Goal: Information Seeking & Learning: Learn about a topic

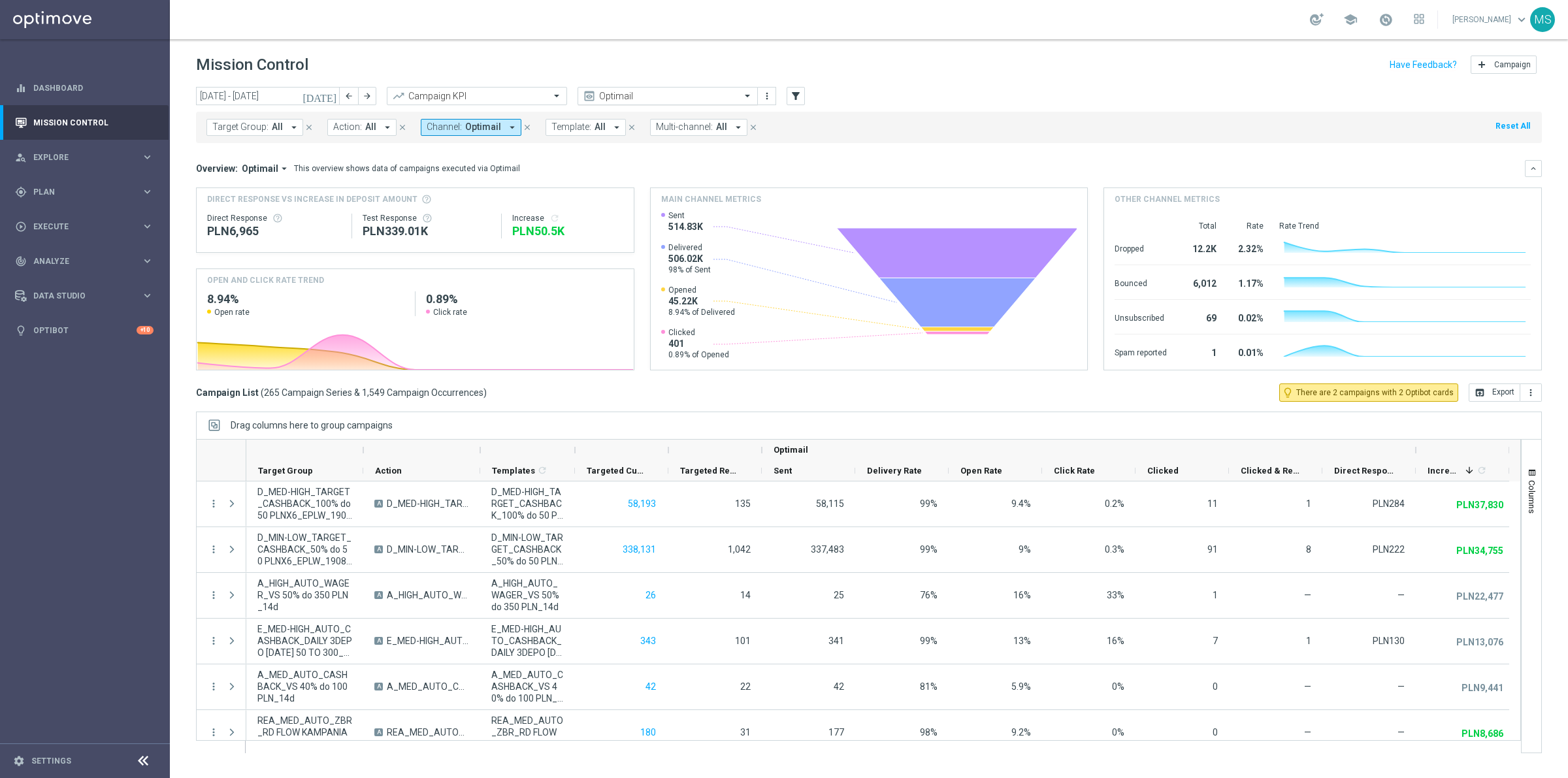
click at [753, 98] on span at bounding box center [749, 95] width 16 height 11
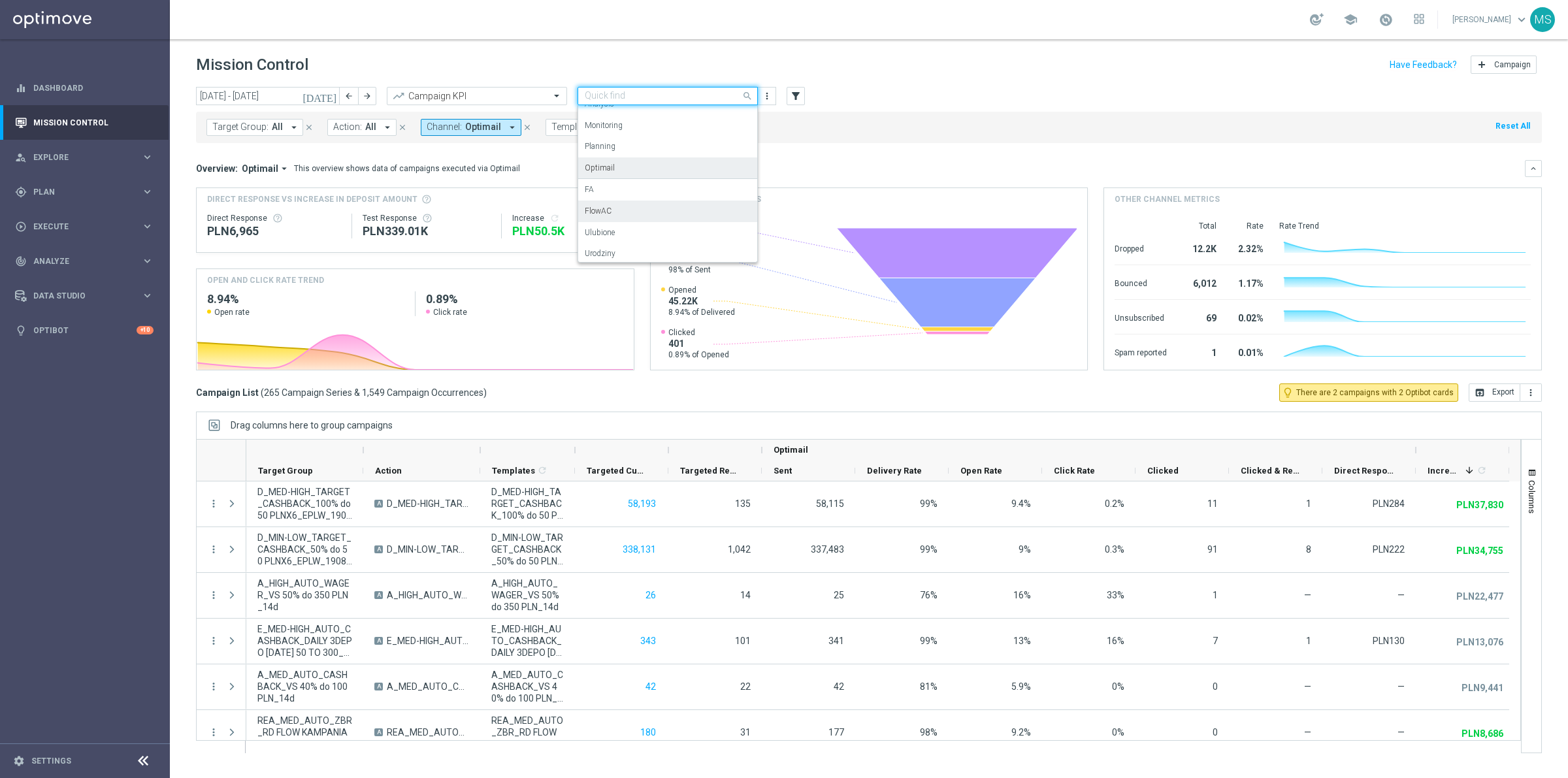
scroll to position [15, 0]
click at [719, 252] on div "Urodziny" at bounding box center [667, 251] width 166 height 22
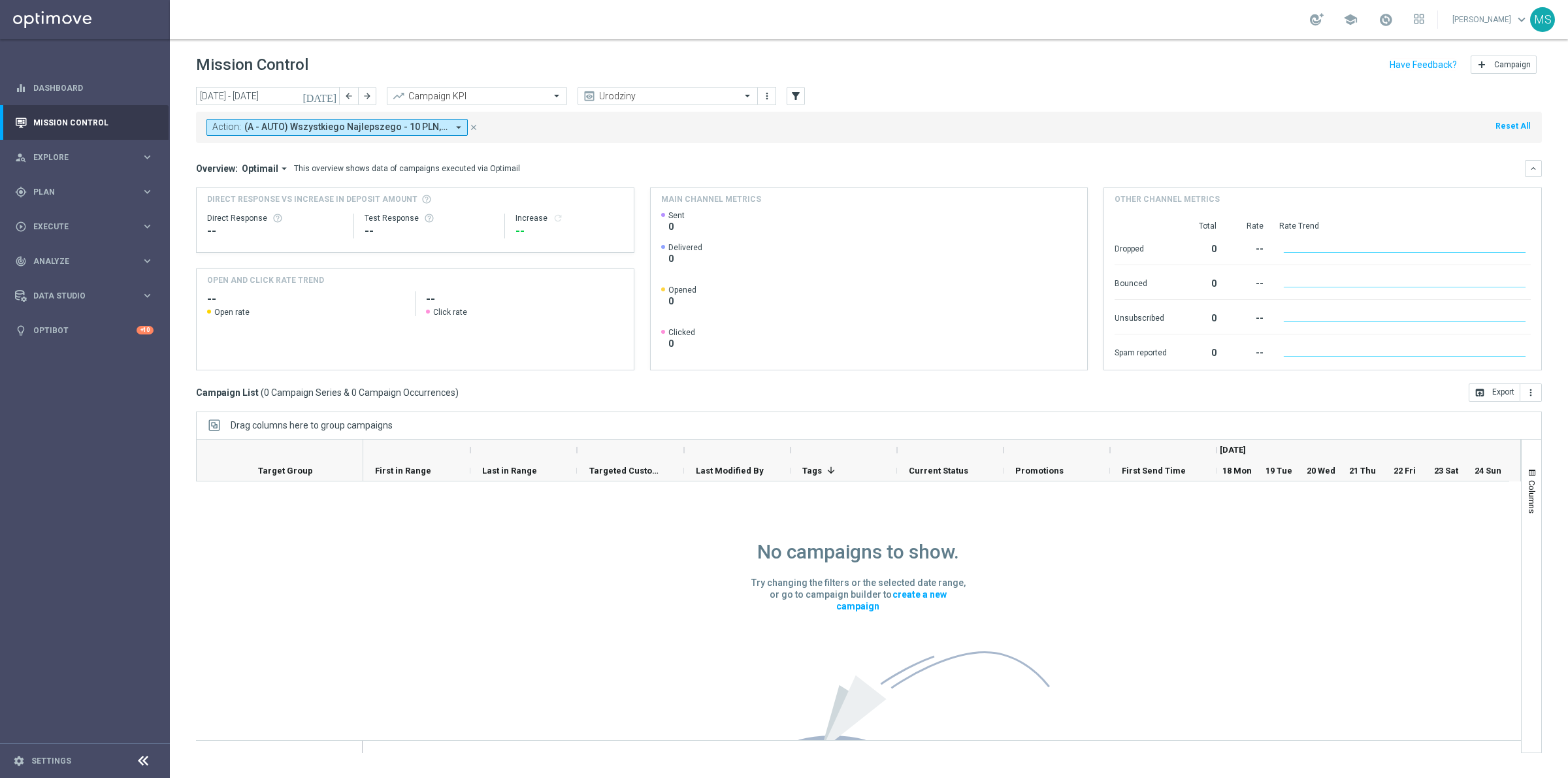
click at [472, 126] on icon "close" at bounding box center [473, 127] width 9 height 9
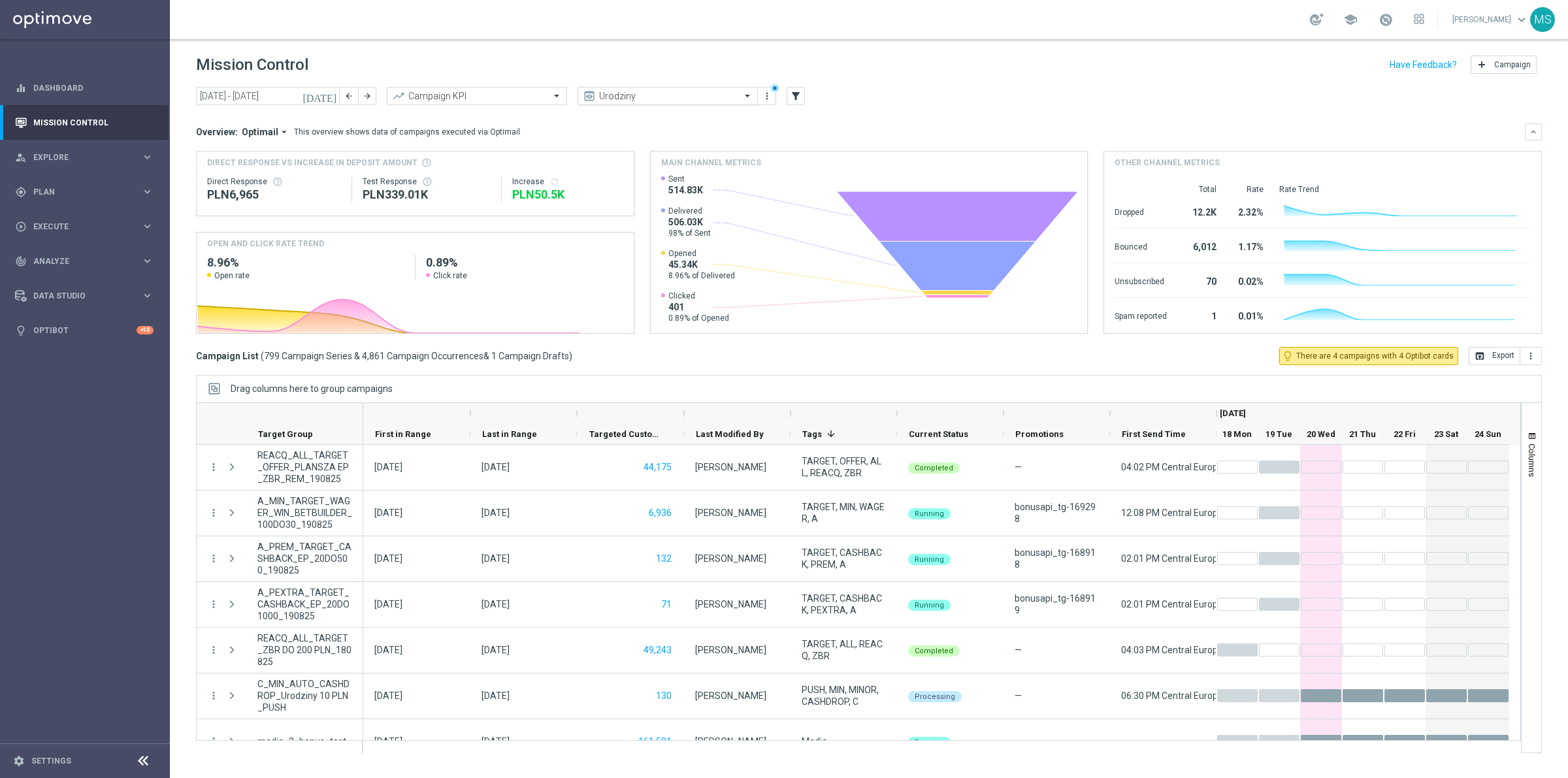
click at [667, 97] on input "text" at bounding box center [654, 96] width 140 height 11
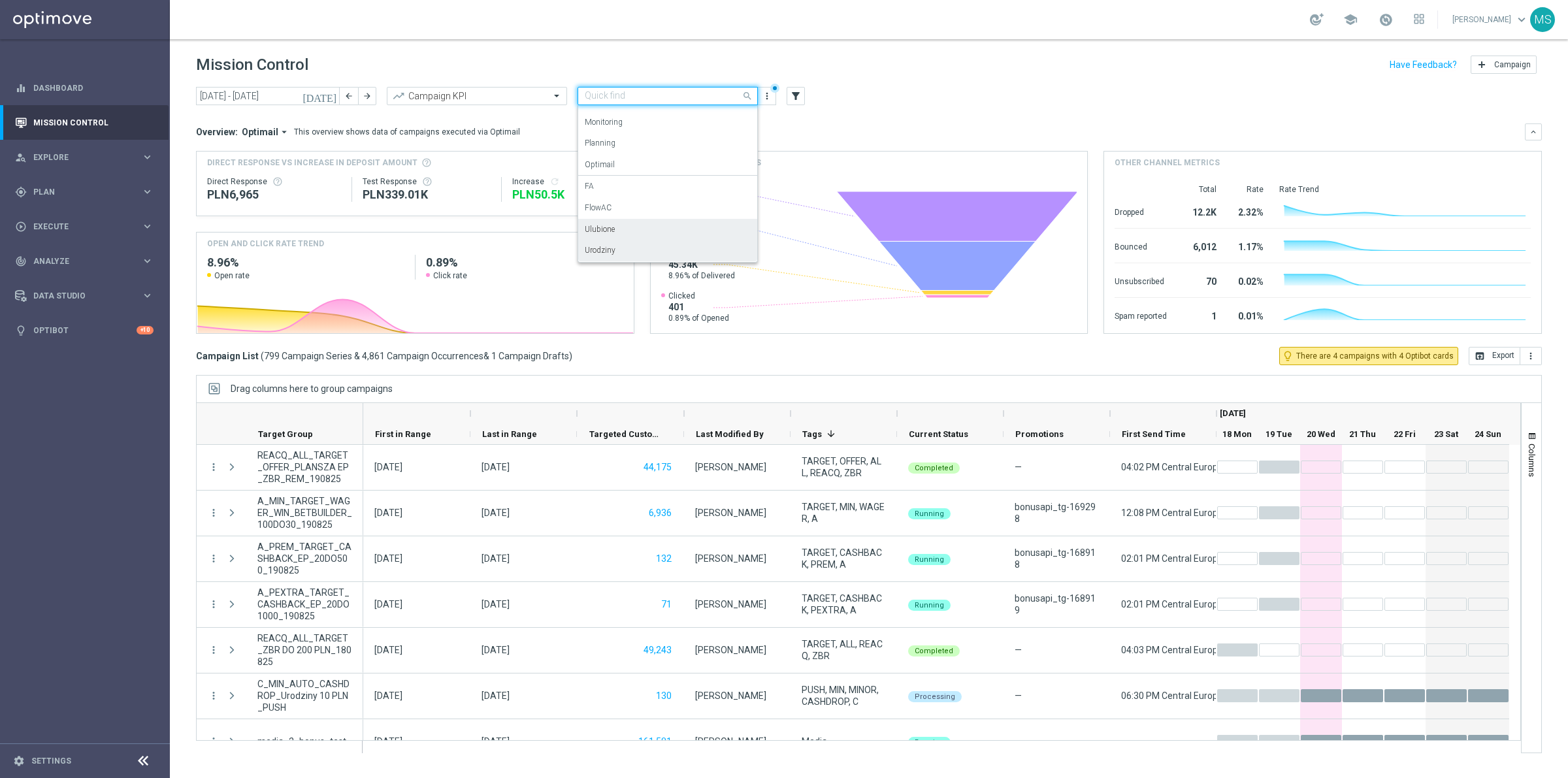
click at [641, 224] on div "Ulubione" at bounding box center [667, 230] width 166 height 22
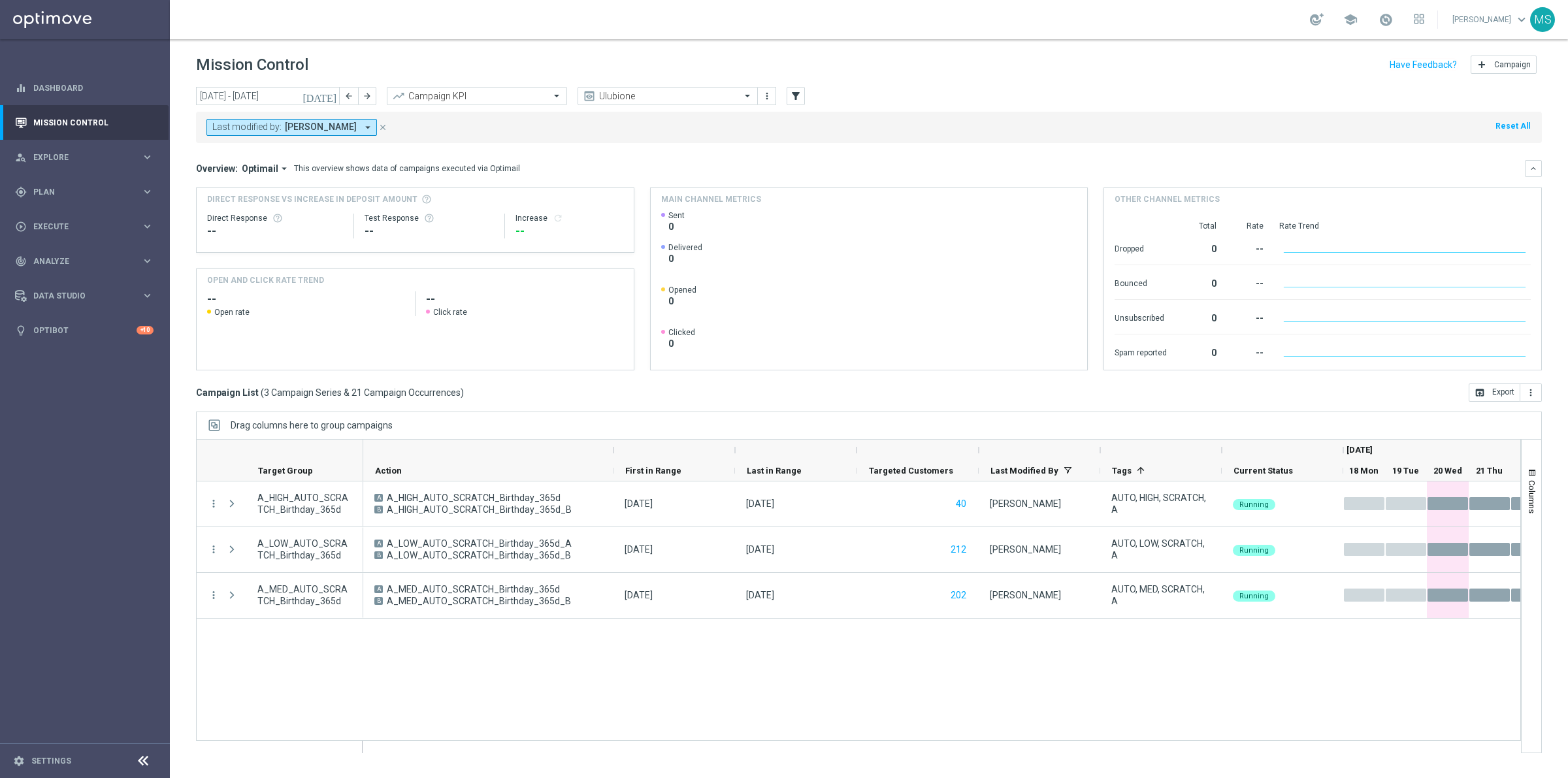
drag, startPoint x: 484, startPoint y: 450, endPoint x: 611, endPoint y: 458, distance: 127.3
click at [611, 458] on div at bounding box center [613, 450] width 5 height 21
click at [278, 165] on icon "arrow_drop_down" at bounding box center [284, 168] width 12 height 12
click at [269, 181] on div "Analysis" at bounding box center [264, 188] width 78 height 19
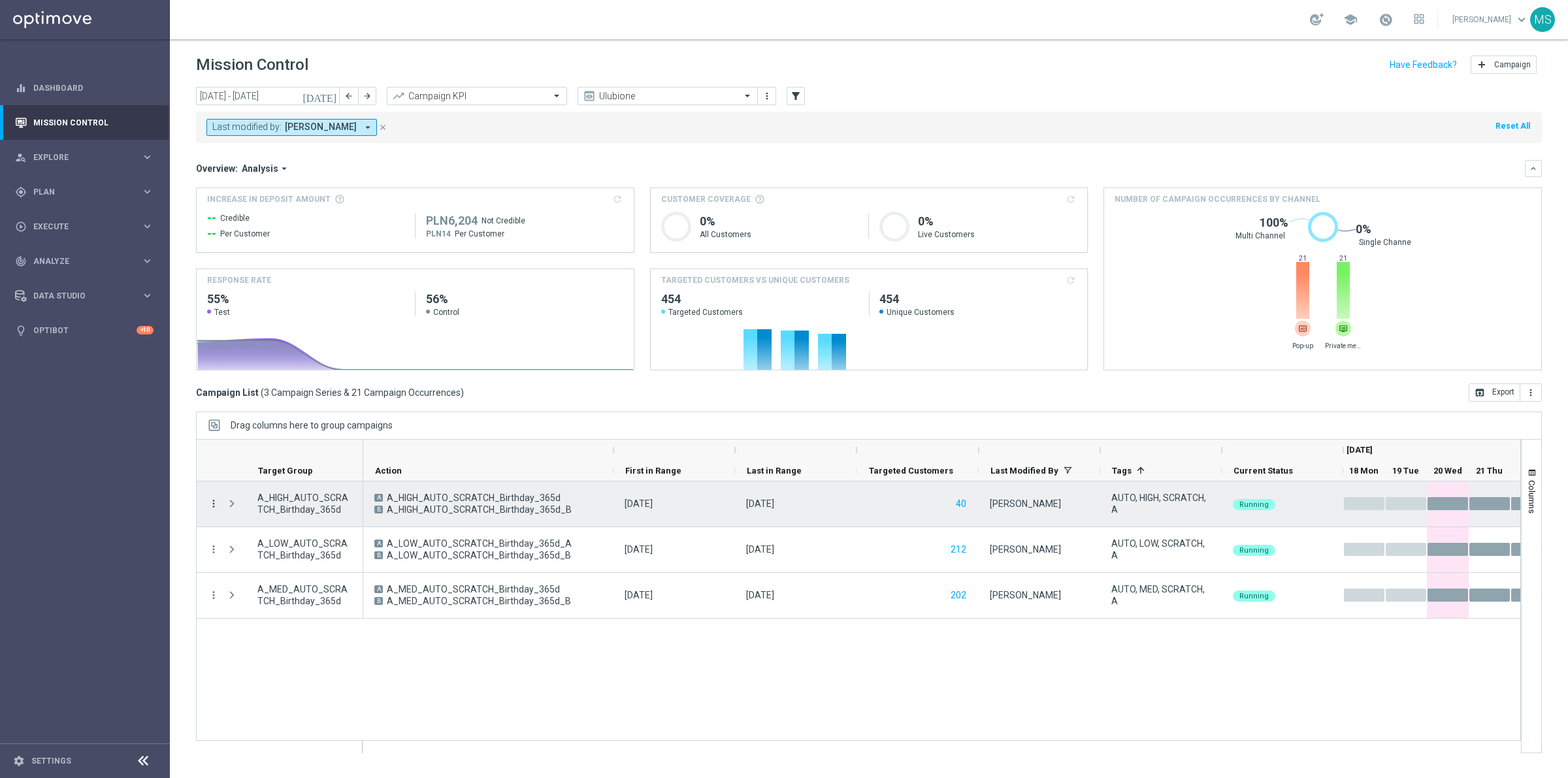
click at [213, 504] on icon "more_vert" at bounding box center [213, 504] width 12 height 12
click at [296, 549] on span "Channel Metrics" at bounding box center [270, 548] width 61 height 9
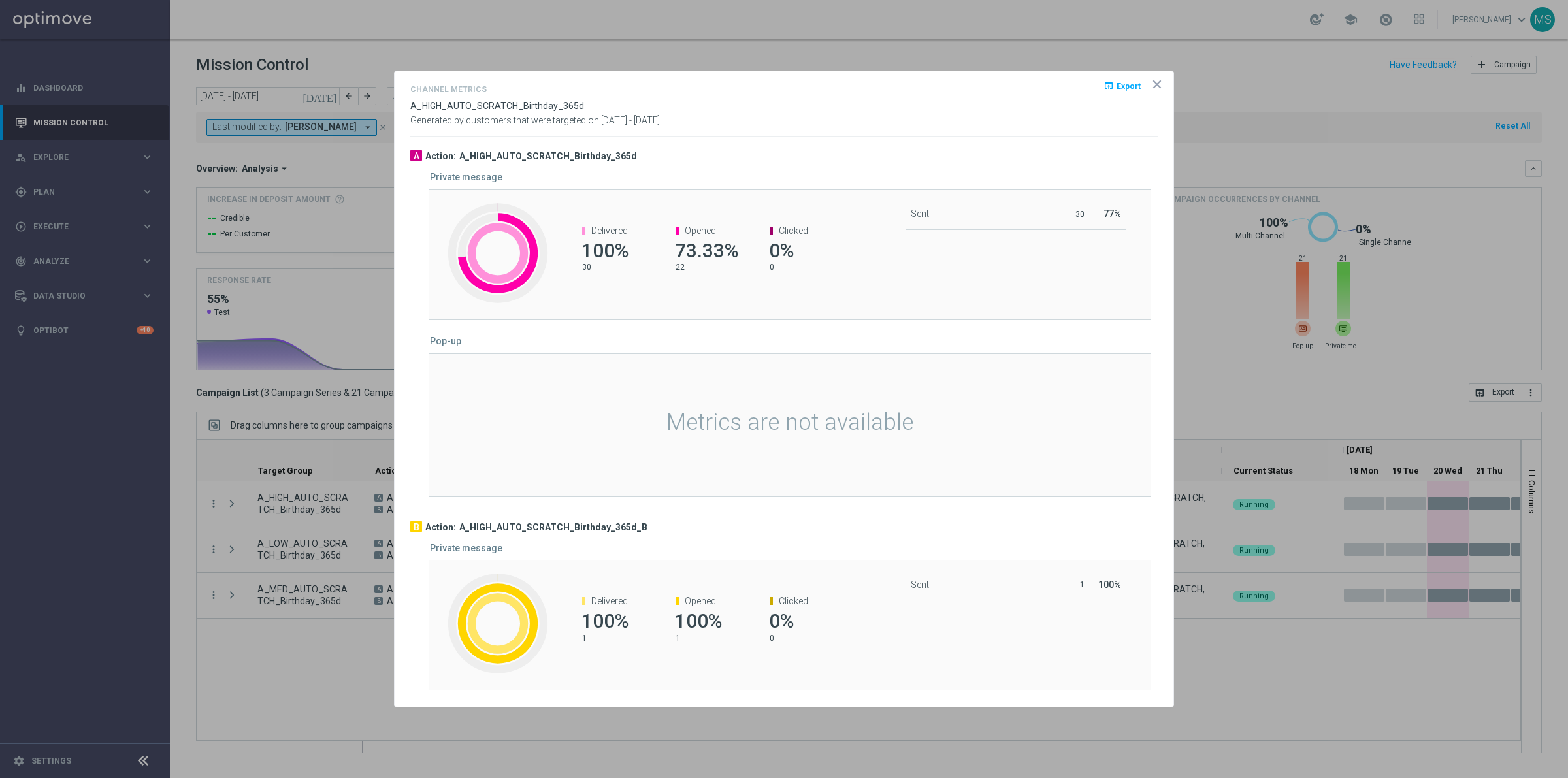
click at [1157, 83] on icon "icon" at bounding box center [1157, 84] width 6 height 6
